Goal: Browse casually

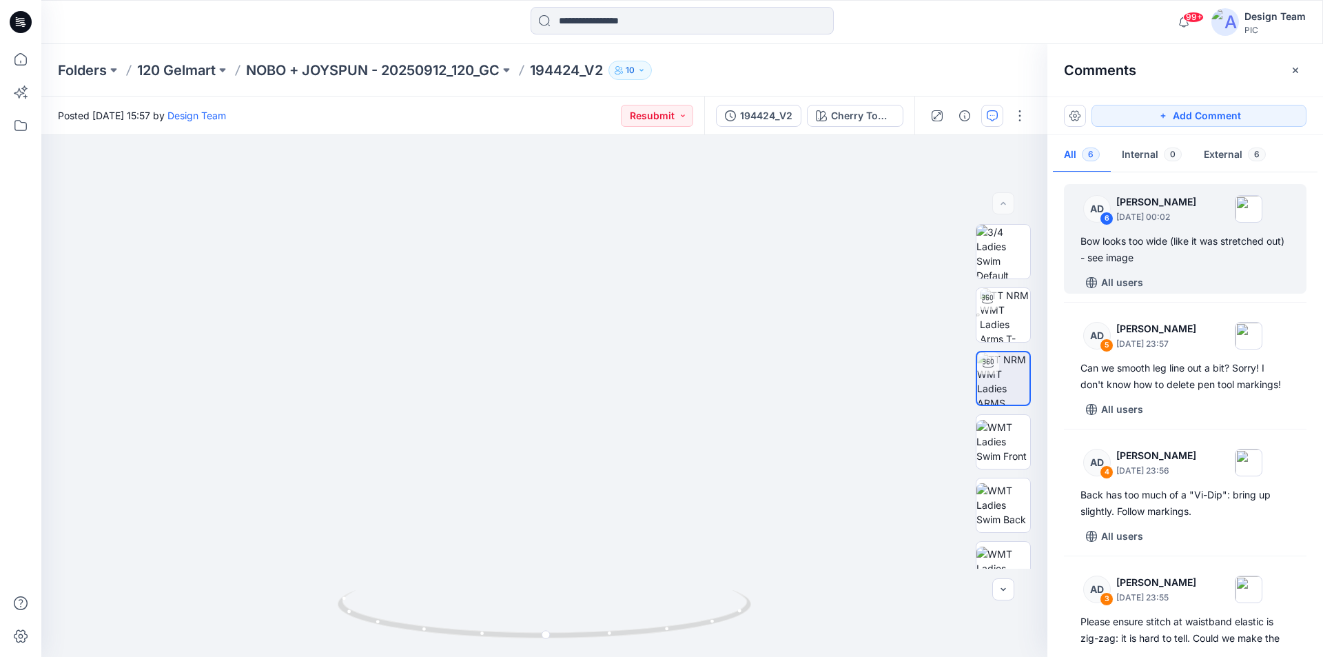
click at [16, 19] on icon at bounding box center [21, 22] width 22 height 22
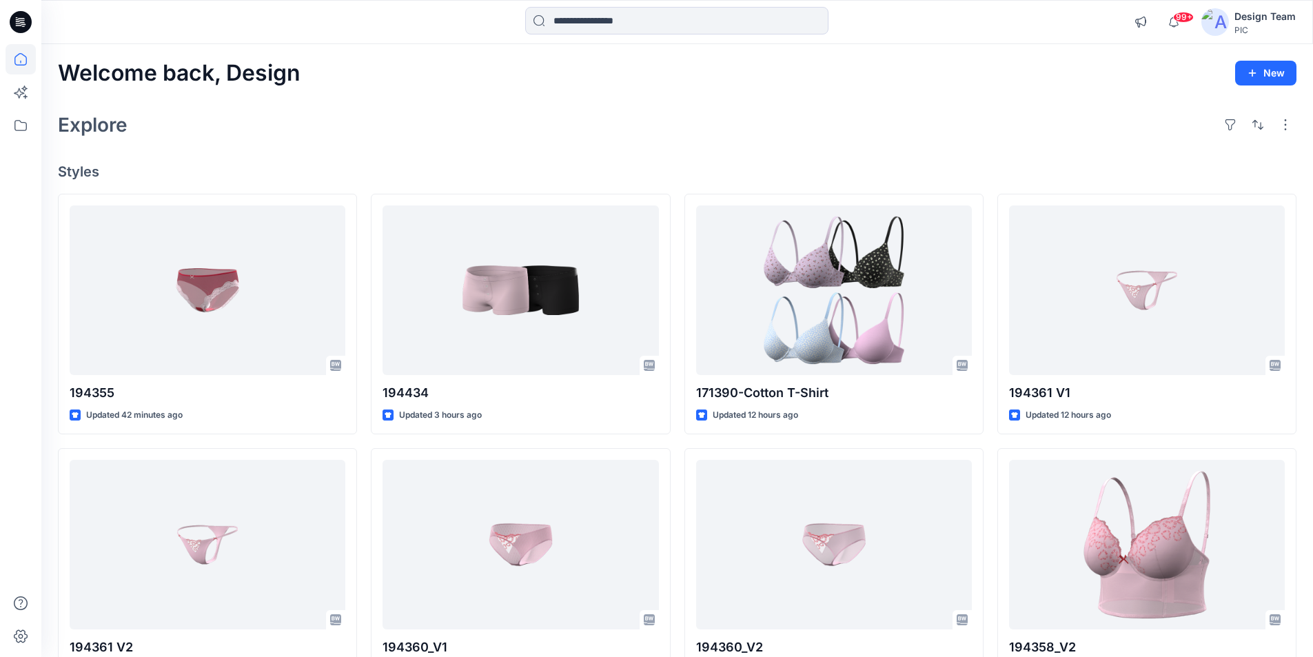
click at [332, 109] on div "Explore" at bounding box center [677, 124] width 1238 height 33
click at [29, 23] on icon at bounding box center [21, 22] width 22 height 22
click at [25, 19] on icon at bounding box center [21, 22] width 22 height 22
